Goal: Task Accomplishment & Management: Manage account settings

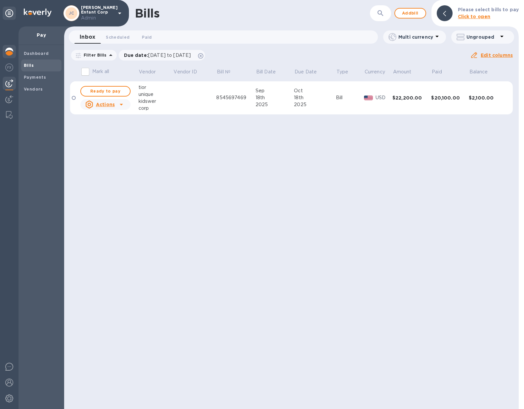
click at [10, 48] on img at bounding box center [9, 52] width 8 height 8
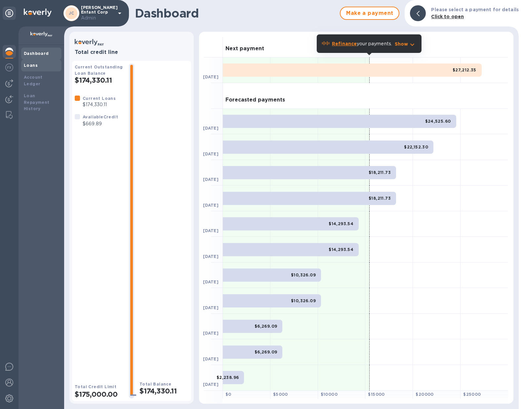
click at [46, 63] on div "Loans" at bounding box center [41, 65] width 35 height 7
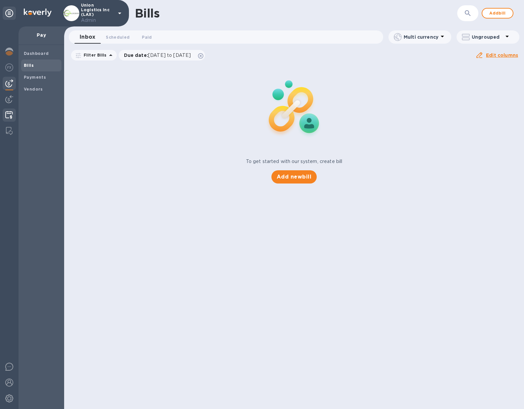
click at [9, 114] on img at bounding box center [9, 115] width 8 height 8
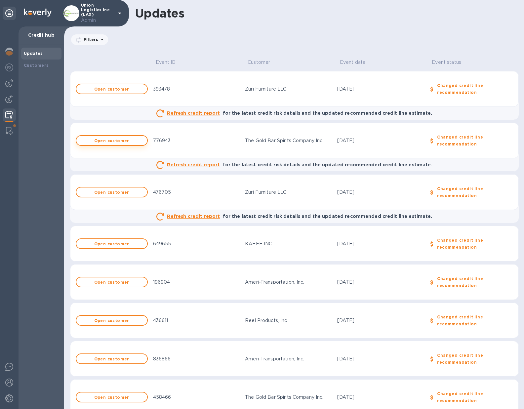
click at [99, 138] on b "Open customer" at bounding box center [111, 140] width 35 height 5
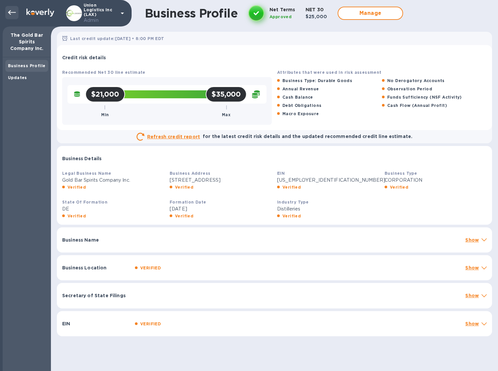
click at [13, 14] on icon at bounding box center [12, 13] width 8 height 8
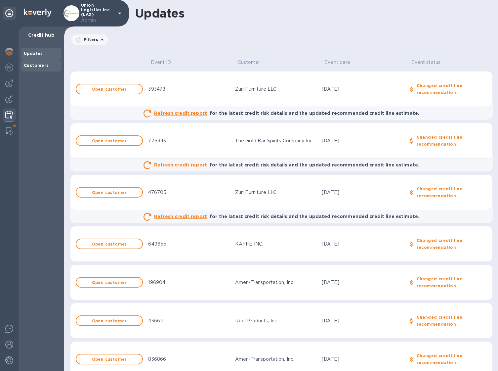
click at [36, 64] on b "Customers" at bounding box center [36, 65] width 25 height 5
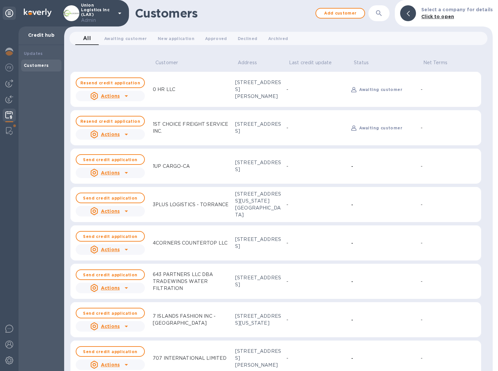
click at [122, 135] on icon at bounding box center [126, 134] width 8 height 8
click at [61, 127] on div at bounding box center [249, 185] width 498 height 371
click at [209, 40] on span "Approved 0" at bounding box center [216, 38] width 22 height 7
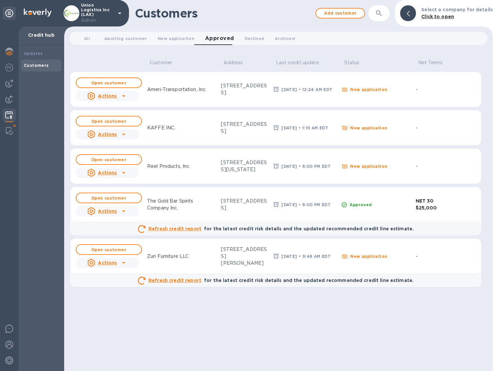
click at [121, 174] on icon at bounding box center [124, 173] width 8 height 8
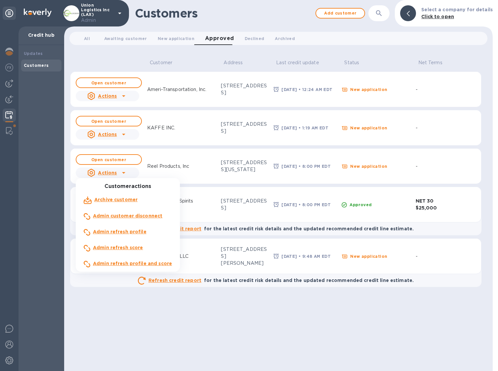
click at [122, 261] on b "Admin refresh profile and score" at bounding box center [132, 263] width 79 height 5
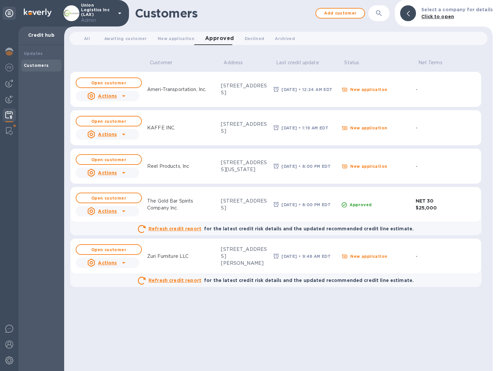
click at [122, 134] on icon at bounding box center [123, 135] width 3 height 2
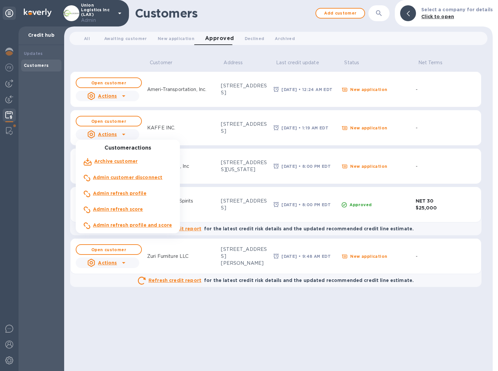
click at [123, 225] on b "Admin refresh profile and score" at bounding box center [132, 224] width 79 height 5
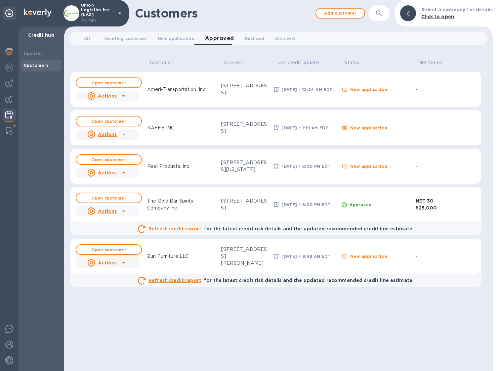
click at [113, 248] on b "Open customer" at bounding box center [108, 249] width 35 height 5
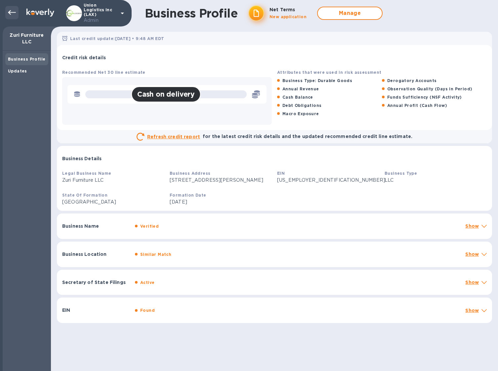
click at [12, 14] on icon at bounding box center [12, 13] width 8 height 8
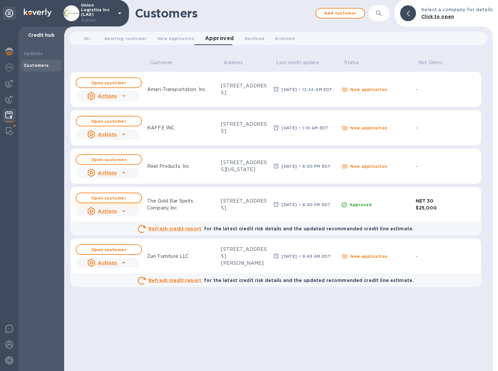
click at [104, 196] on b "Open customer" at bounding box center [108, 197] width 35 height 5
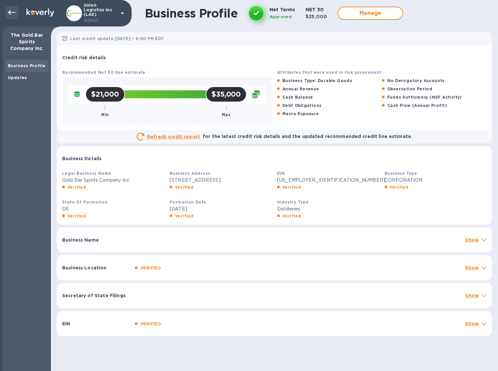
click at [12, 12] on icon at bounding box center [12, 12] width 8 height 5
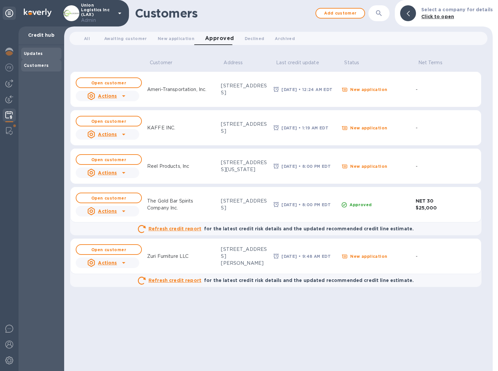
click at [37, 53] on b "Updates" at bounding box center [33, 53] width 19 height 5
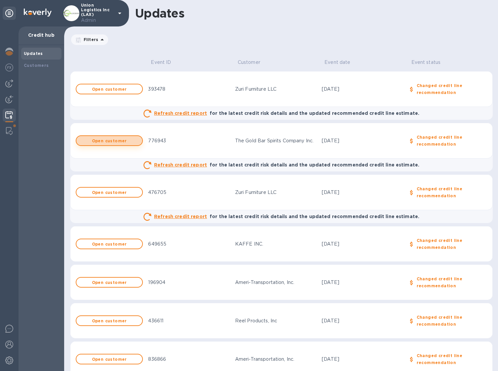
click at [108, 141] on b "Open customer" at bounding box center [109, 140] width 35 height 5
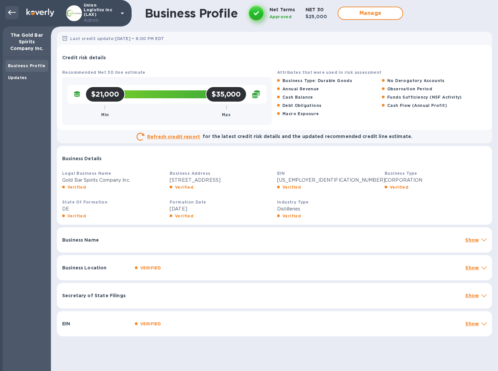
click at [10, 11] on icon at bounding box center [12, 12] width 8 height 5
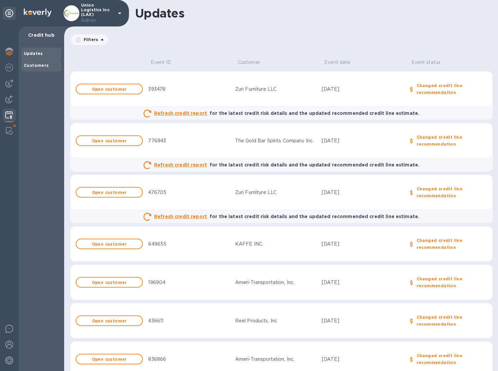
click at [29, 62] on div "Customers" at bounding box center [41, 65] width 35 height 7
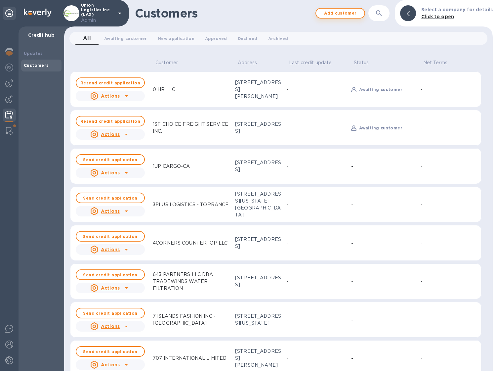
click at [337, 14] on span "Add customer" at bounding box center [340, 13] width 38 height 8
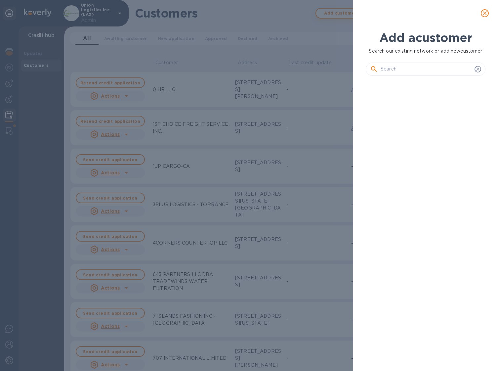
scroll to position [267, 122]
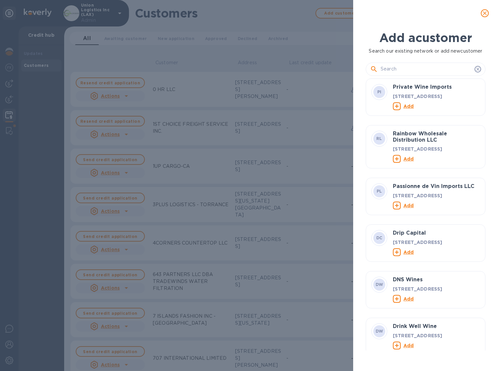
click at [487, 11] on icon "close" at bounding box center [484, 13] width 7 height 7
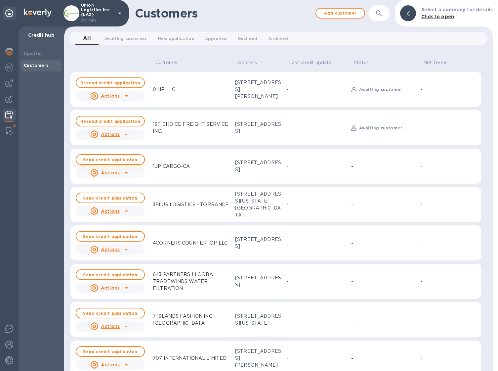
click at [102, 159] on b "Send credit application" at bounding box center [110, 159] width 54 height 5
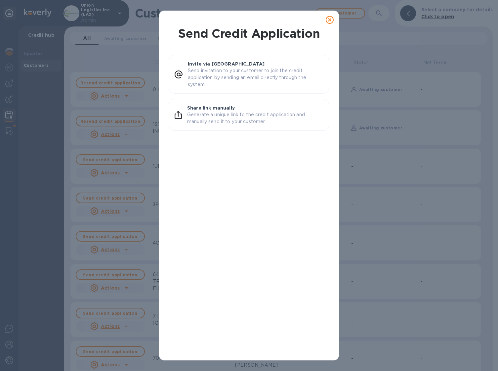
click at [328, 21] on icon at bounding box center [330, 20] width 8 height 8
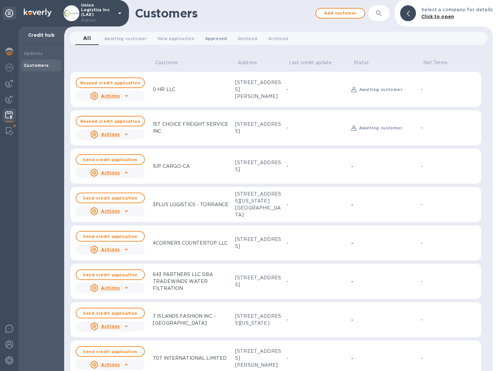
click at [208, 37] on span "Approved 0" at bounding box center [216, 38] width 22 height 7
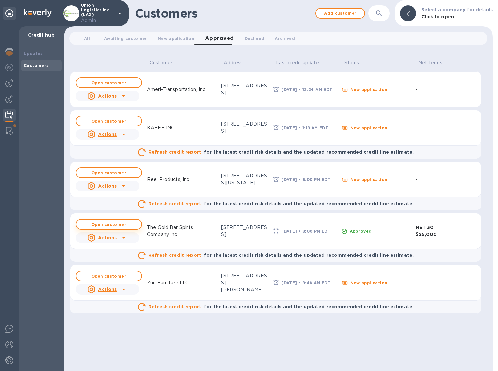
click at [109, 226] on b "Open customer" at bounding box center [108, 224] width 35 height 5
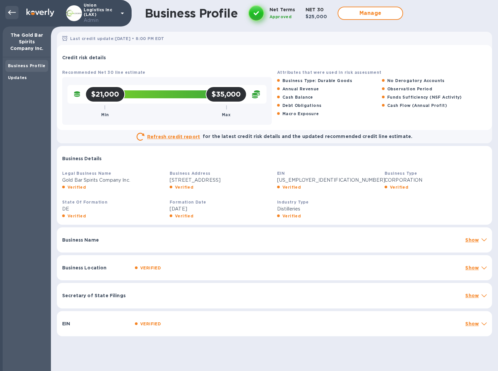
click at [9, 12] on icon at bounding box center [12, 12] width 8 height 5
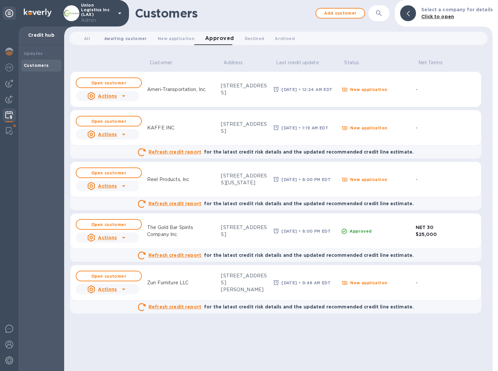
click at [116, 41] on span "Awaiting customer 0" at bounding box center [125, 38] width 43 height 7
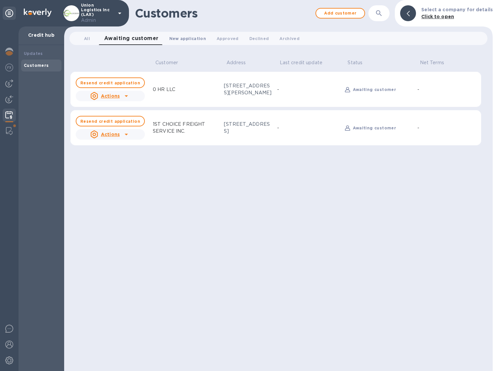
click at [183, 36] on span "New application 0" at bounding box center [187, 38] width 37 height 7
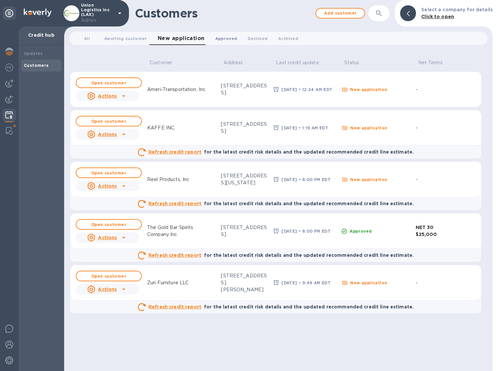
click at [221, 38] on span "Approved 0" at bounding box center [226, 38] width 22 height 7
click at [245, 39] on span "Declined 0" at bounding box center [255, 38] width 20 height 7
click at [214, 38] on span "Approved 0" at bounding box center [216, 38] width 22 height 7
click at [167, 39] on span "New application 0" at bounding box center [176, 38] width 37 height 7
click at [112, 225] on b "Open customer" at bounding box center [108, 224] width 35 height 5
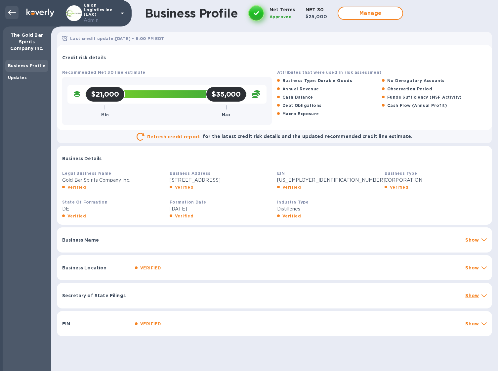
click at [11, 10] on icon at bounding box center [12, 12] width 8 height 5
